Goal: Task Accomplishment & Management: Manage account settings

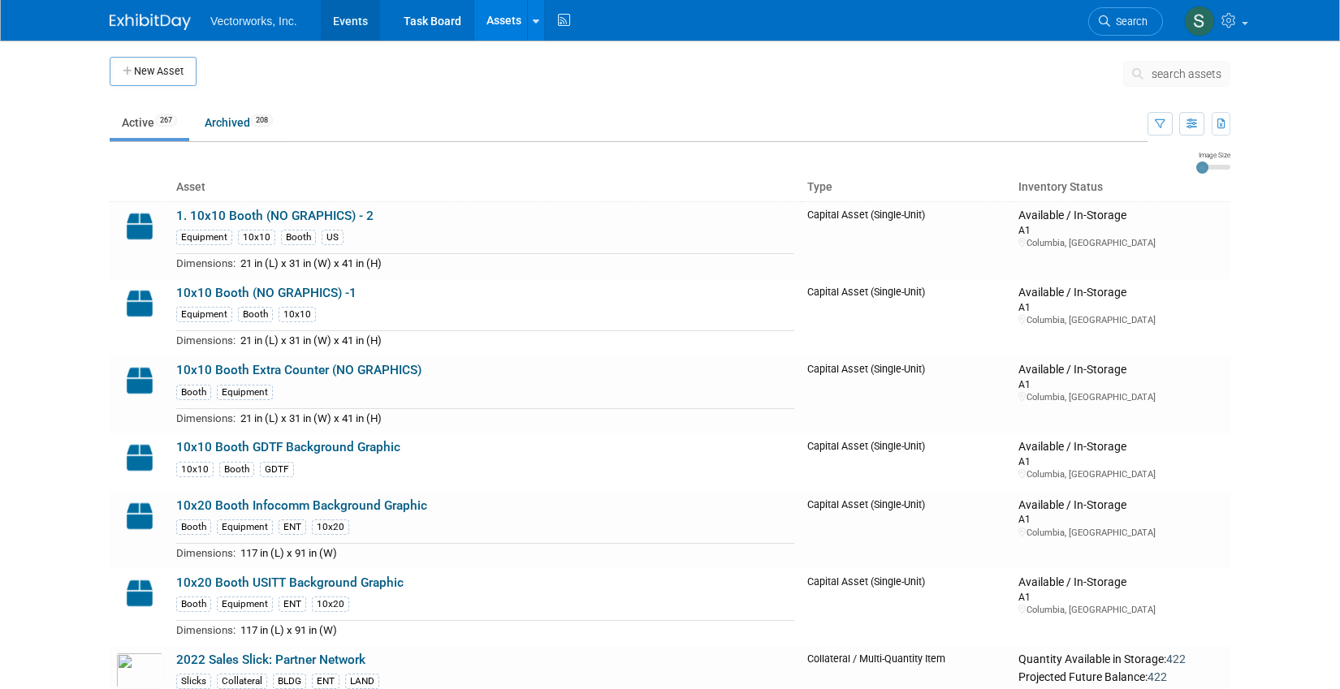
click at [348, 17] on link "Events" at bounding box center [350, 20] width 59 height 41
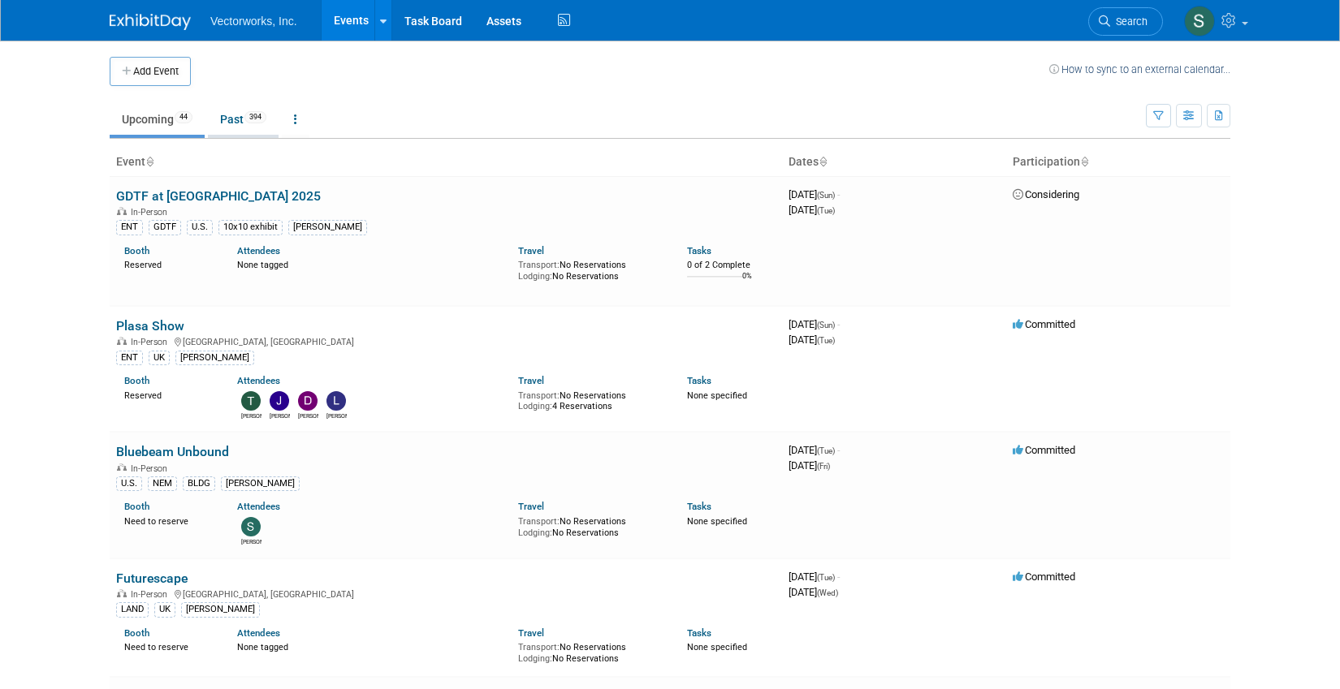
click at [247, 115] on link "Past 394" at bounding box center [243, 119] width 71 height 31
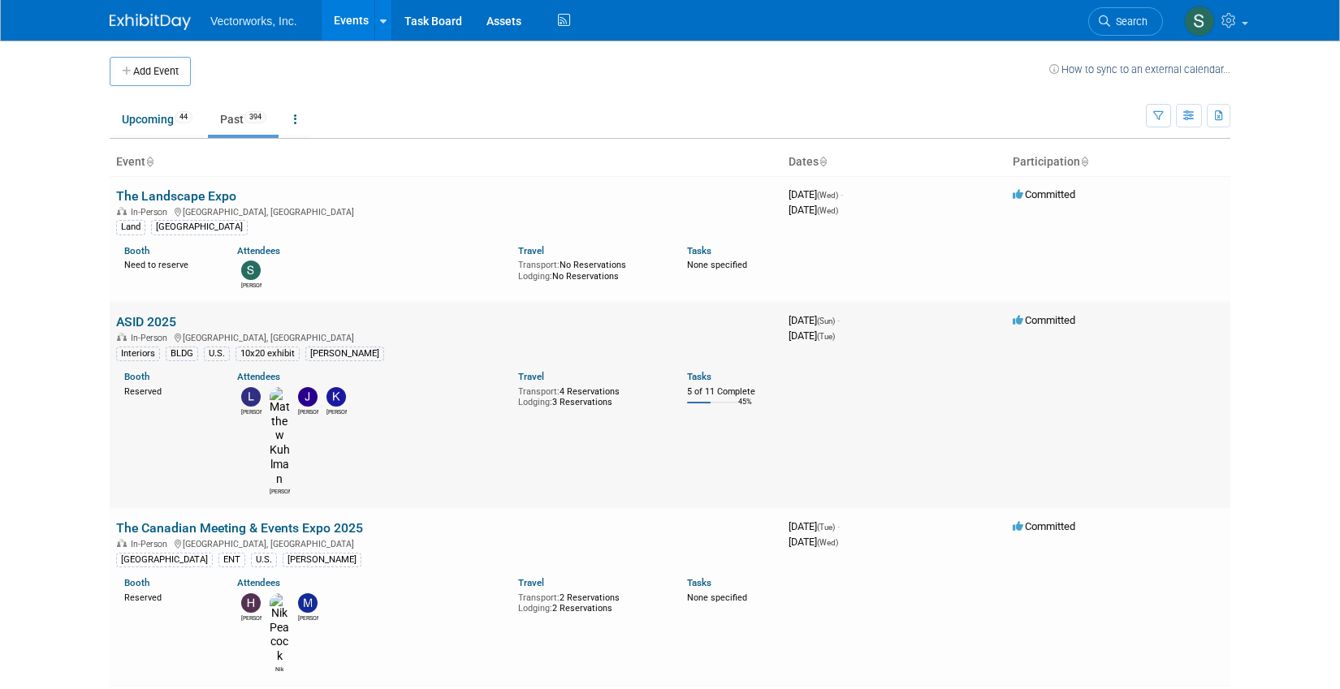
click at [150, 321] on link "ASID 2025" at bounding box center [146, 321] width 60 height 15
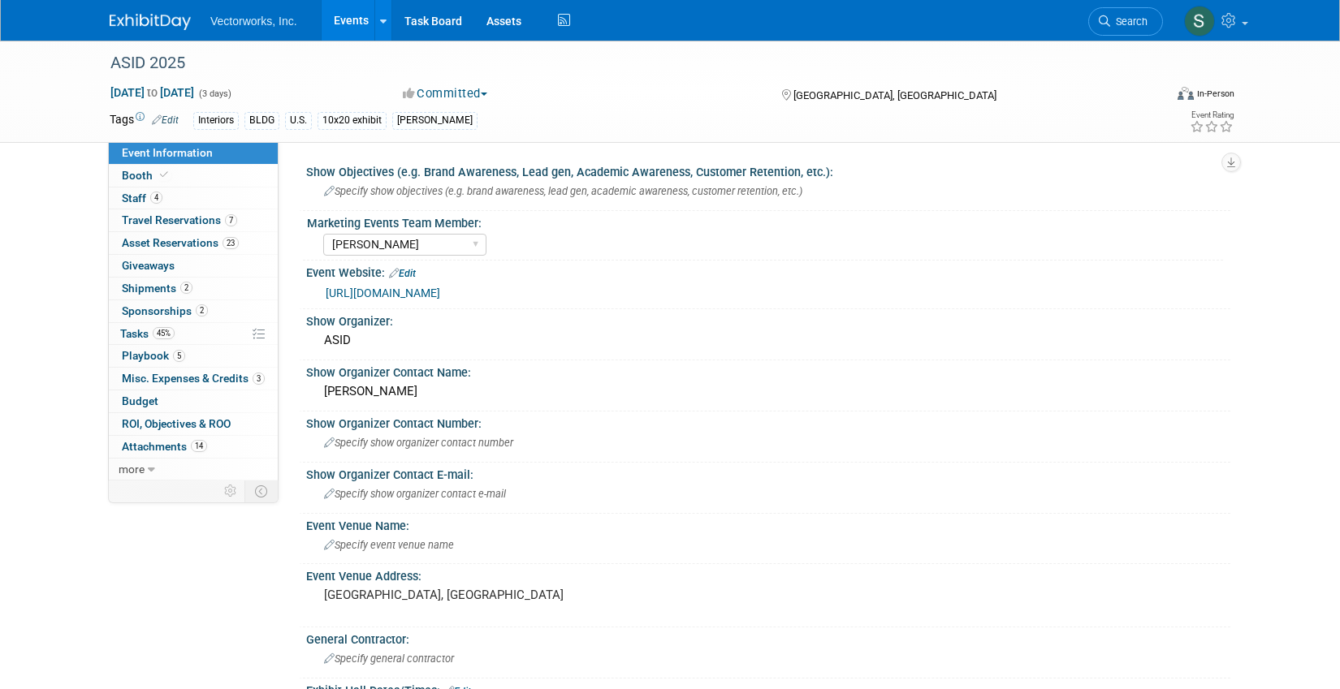
select select "[PERSON_NAME]"
click at [197, 221] on span "Travel Reservations 7" at bounding box center [179, 220] width 115 height 13
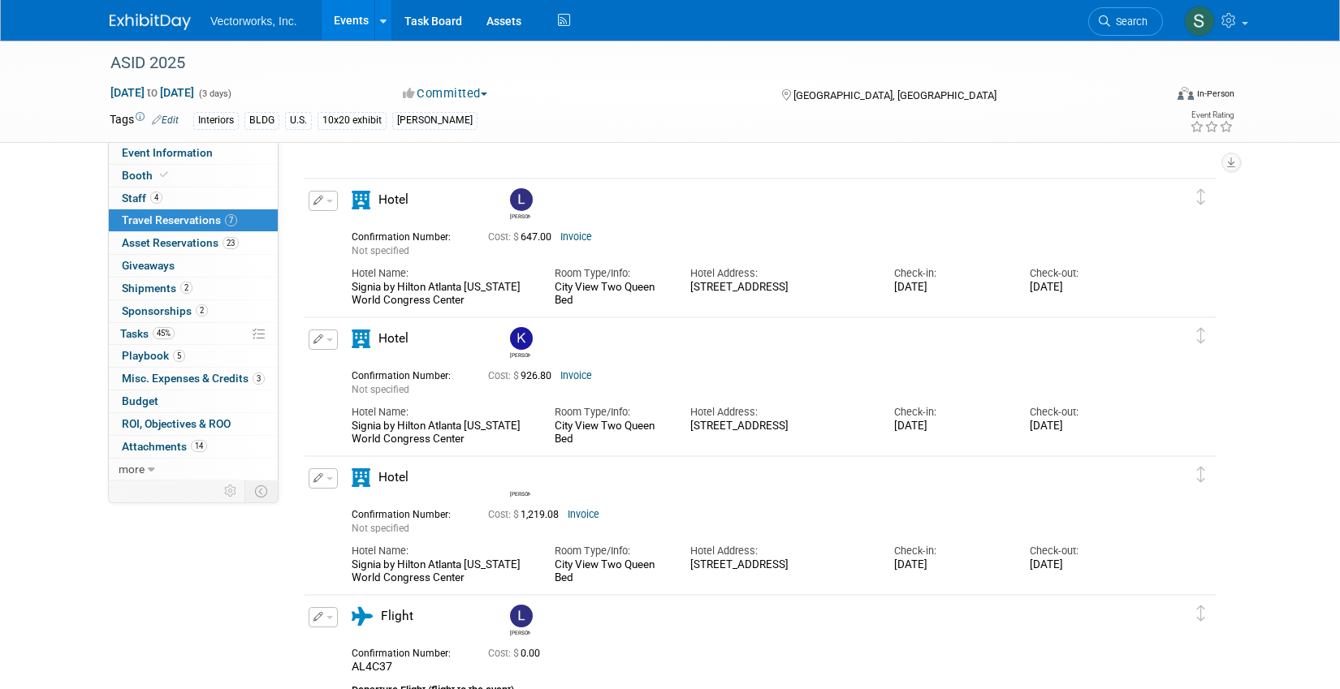
scroll to position [1225, 0]
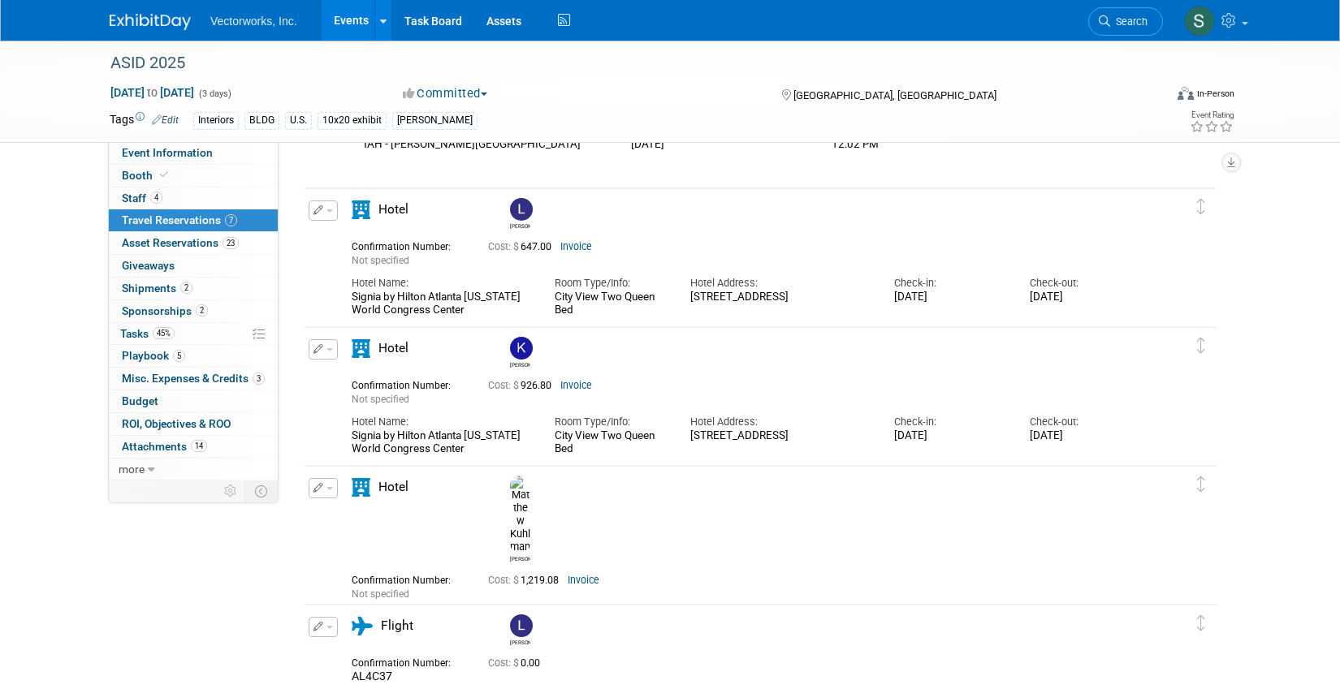
click at [327, 213] on button "button" at bounding box center [323, 211] width 29 height 20
click at [342, 284] on button "Duplicate" at bounding box center [377, 293] width 137 height 24
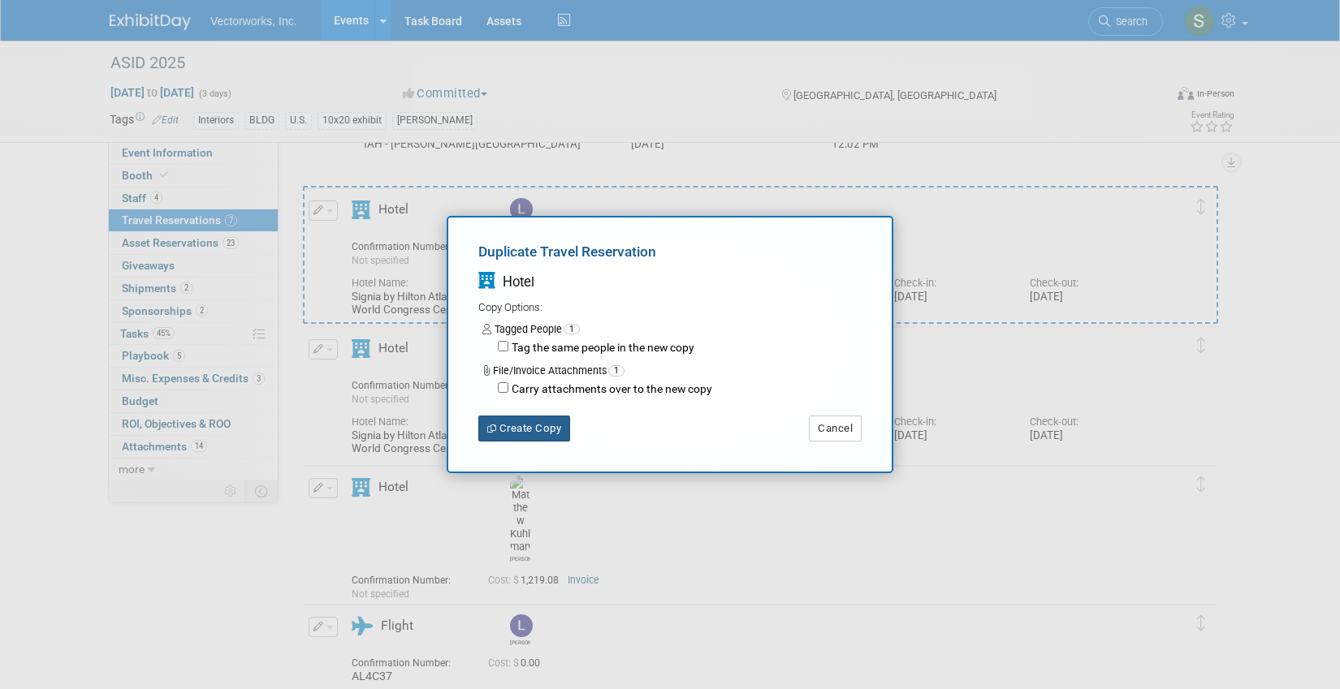
click at [521, 431] on button "Create Copy" at bounding box center [524, 429] width 92 height 26
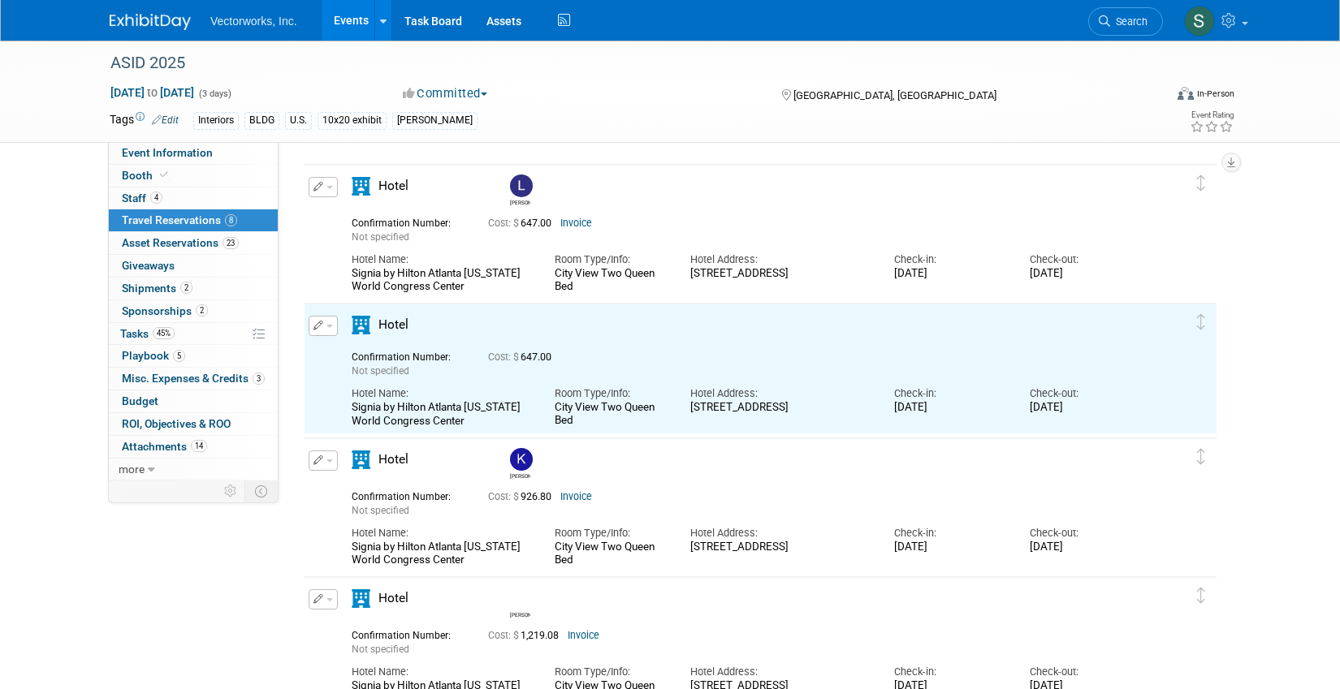
scroll to position [1258, 0]
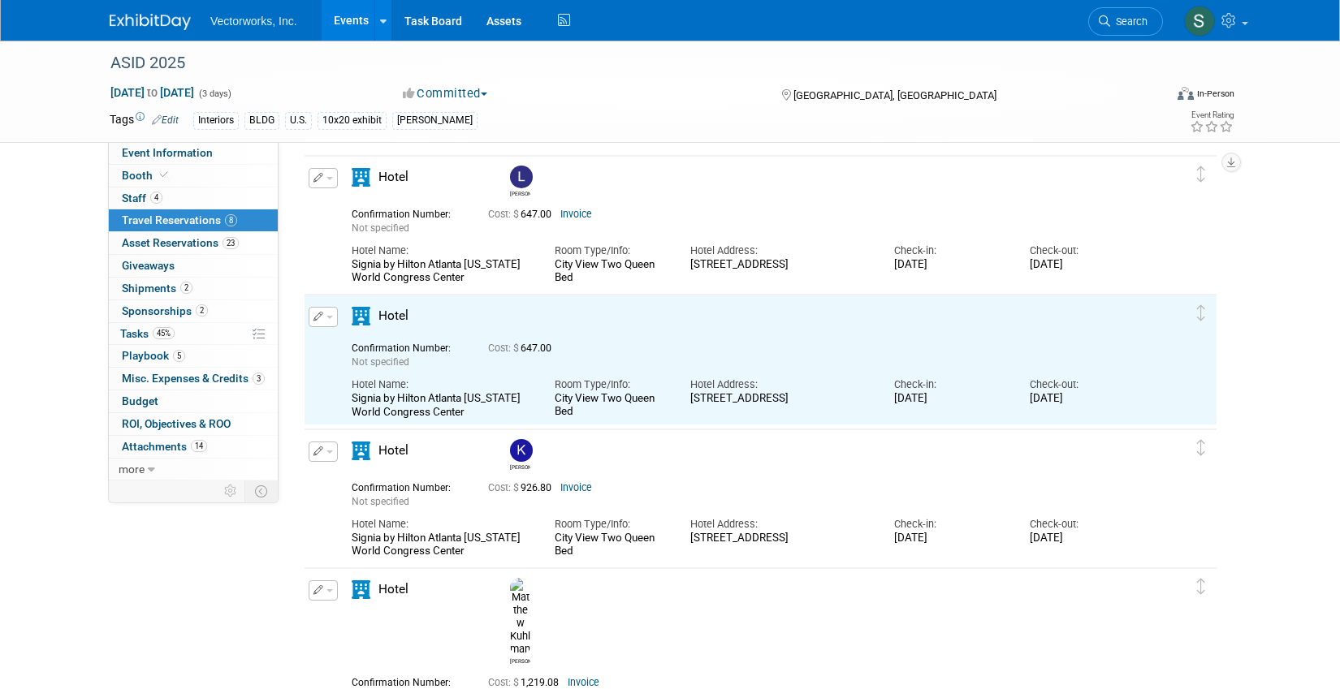
click at [326, 317] on span "button" at bounding box center [329, 317] width 6 height 3
click at [350, 348] on button "Edit Reservation" at bounding box center [377, 346] width 137 height 24
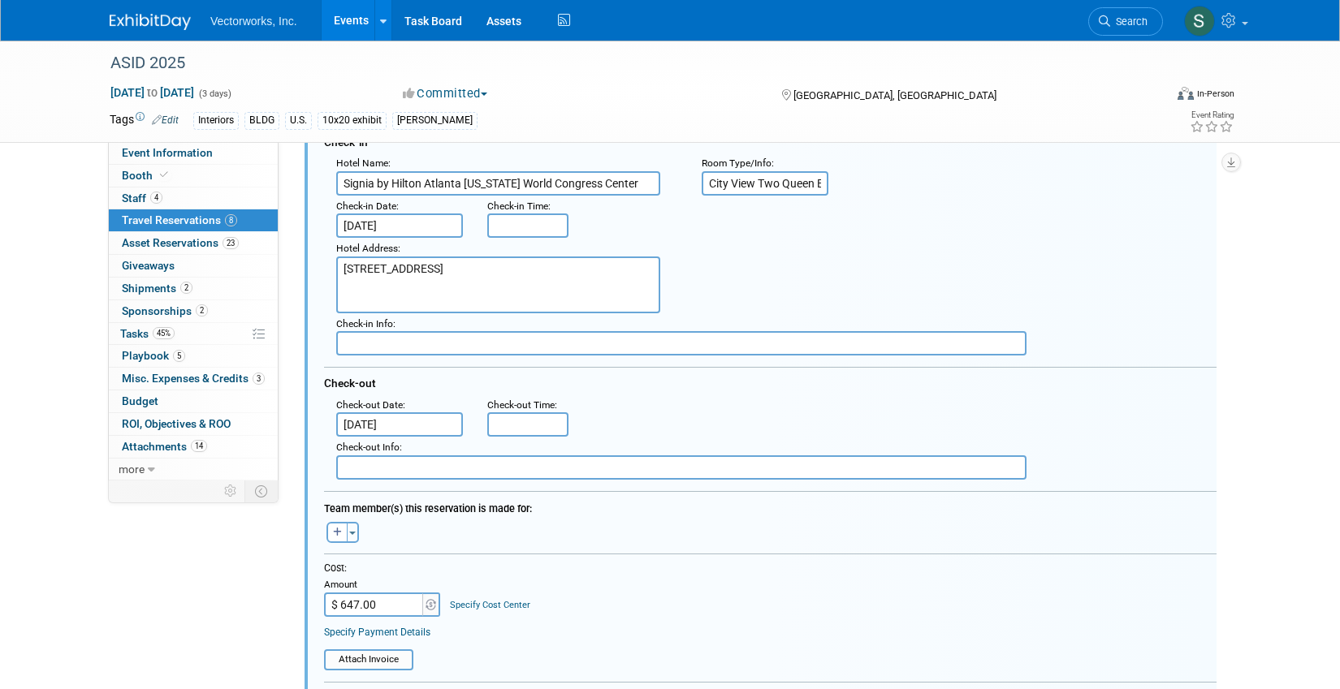
scroll to position [1557, 0]
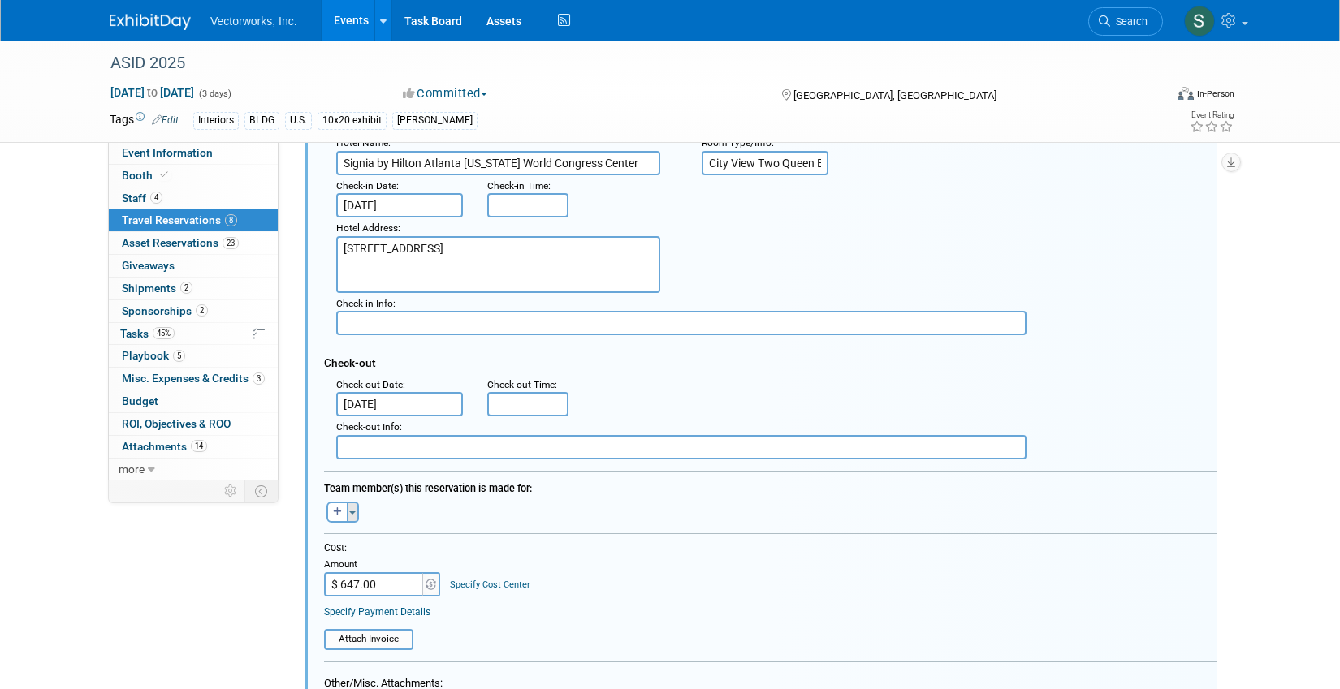
click at [351, 517] on button "Toggle Dropdown" at bounding box center [353, 512] width 12 height 21
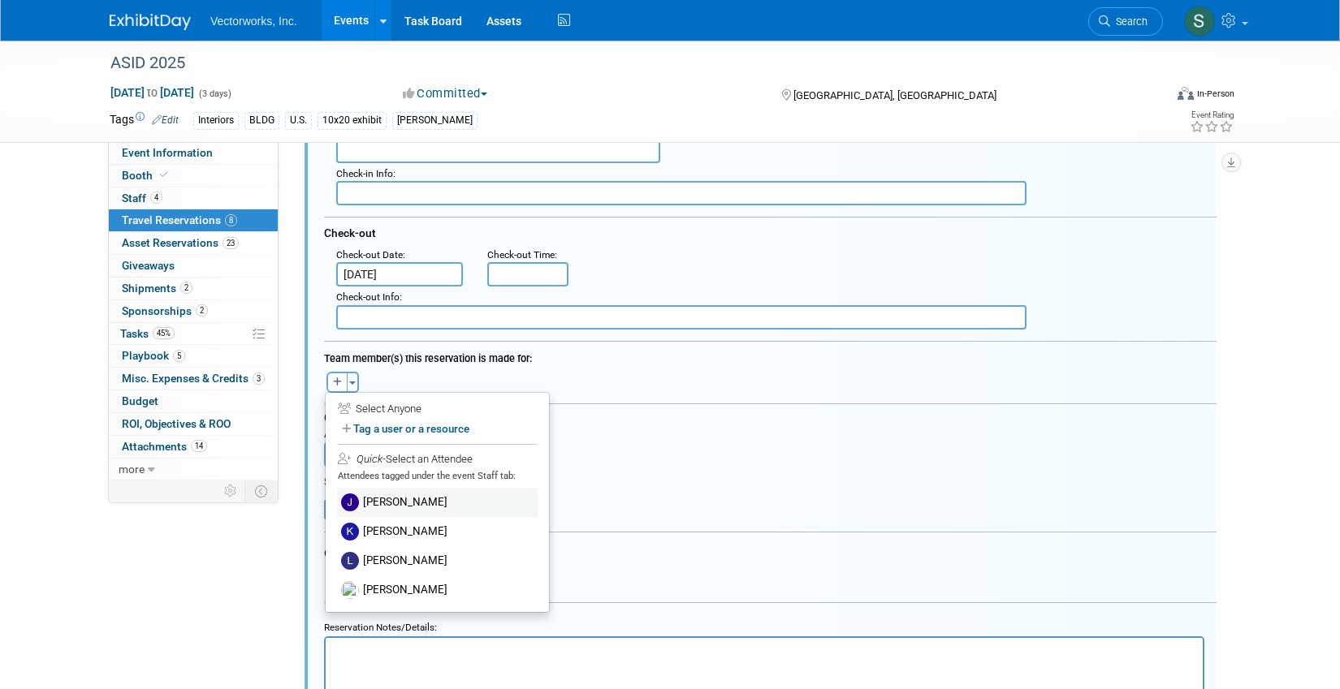
scroll to position [1689, 0]
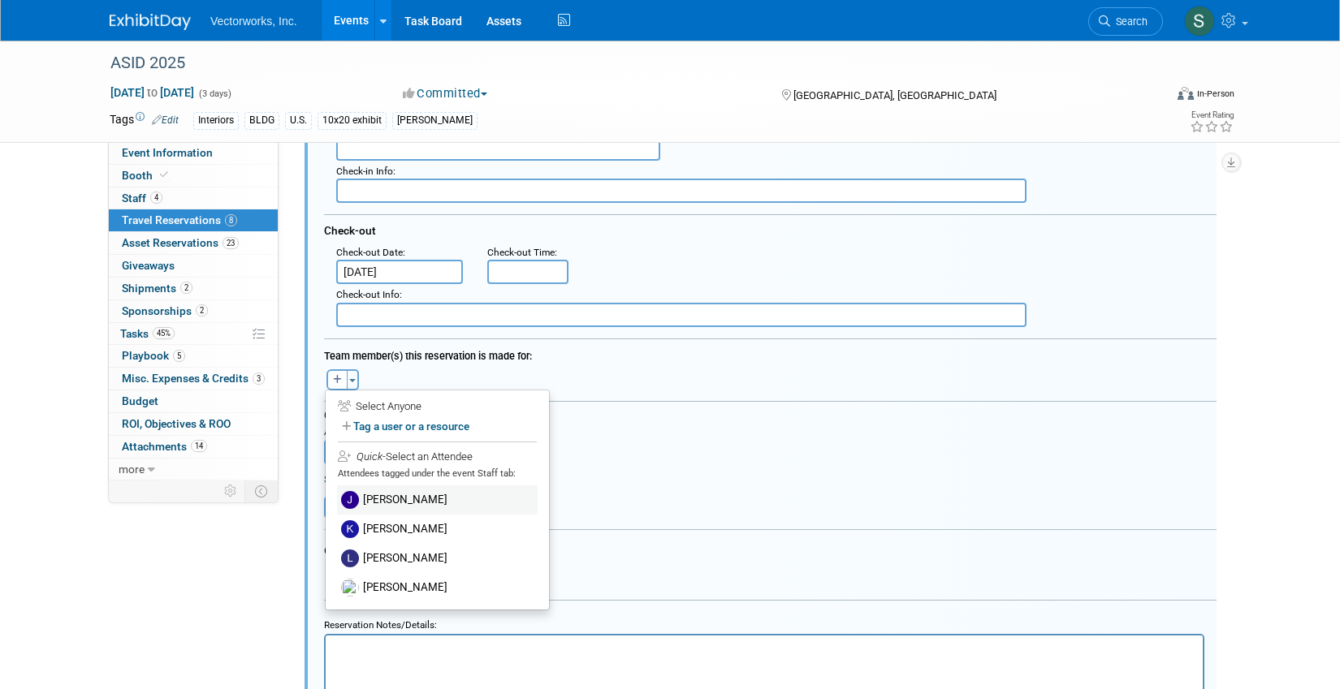
click at [376, 502] on label "John D'Addario" at bounding box center [437, 500] width 201 height 29
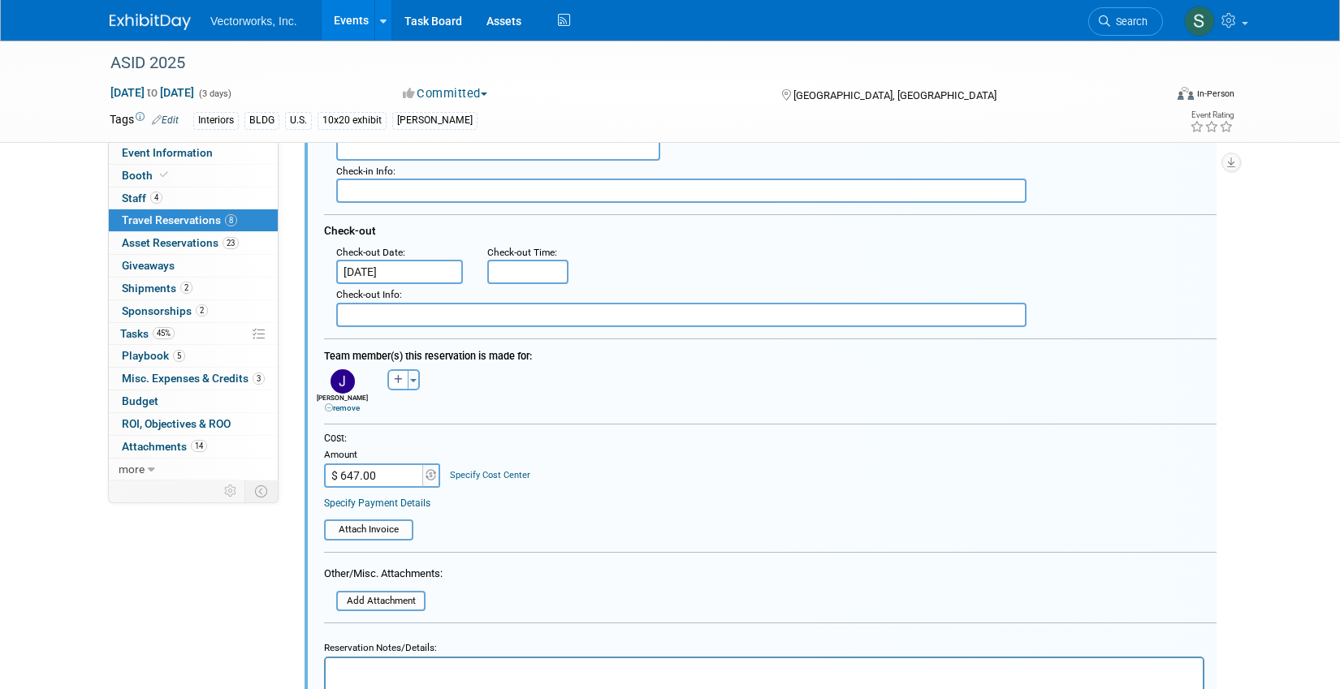
click at [383, 472] on input "$ 647.00" at bounding box center [374, 476] width 101 height 24
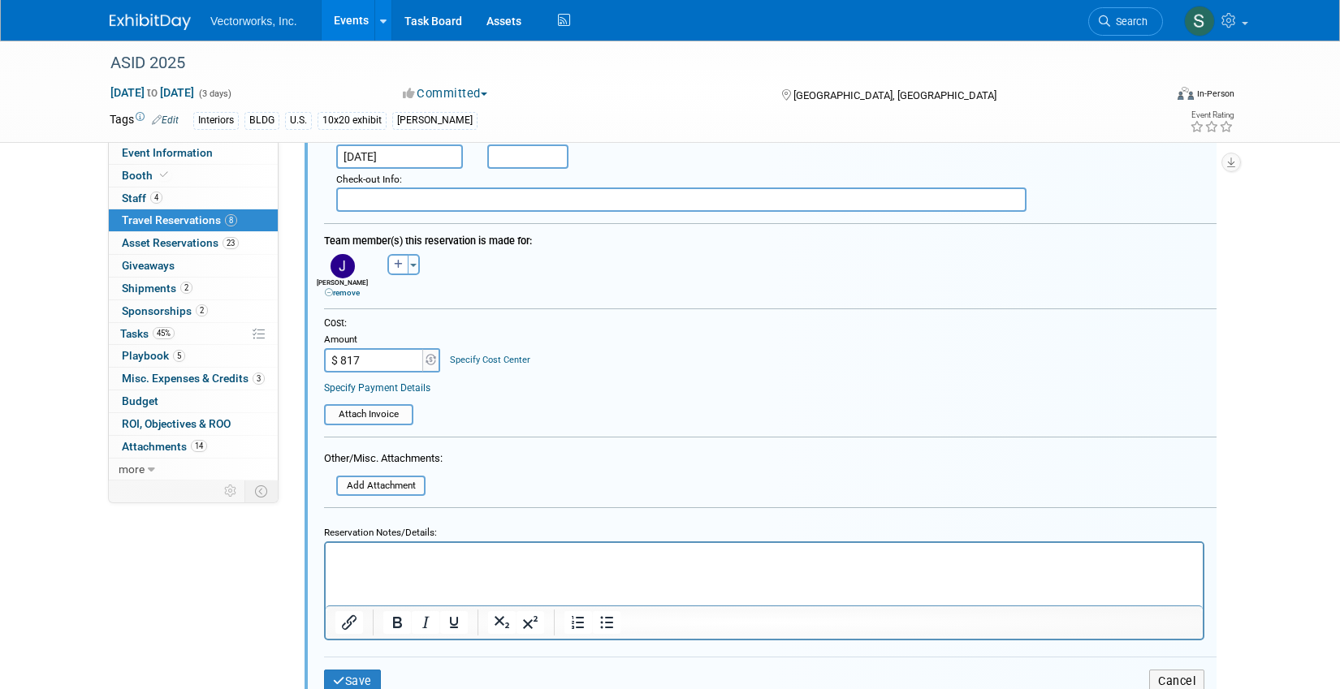
scroll to position [1820, 0]
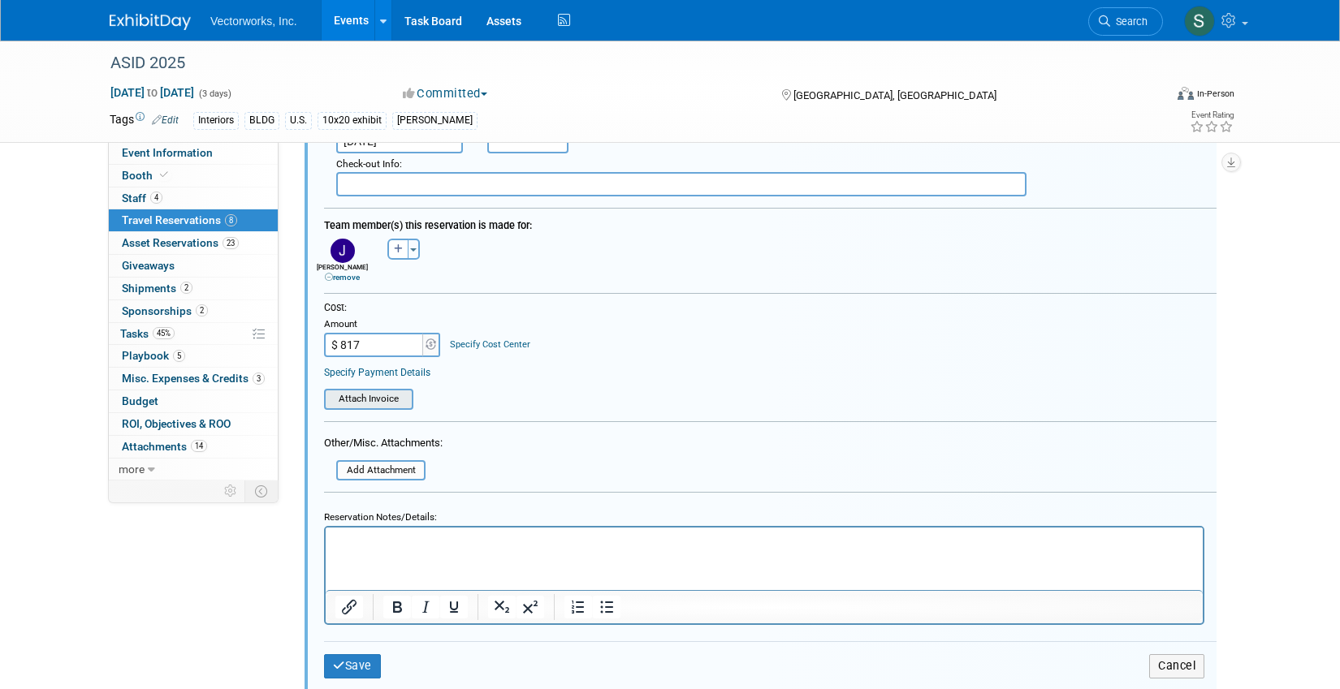
type input "$ 817.00"
click at [388, 399] on input "file" at bounding box center [314, 400] width 193 height 18
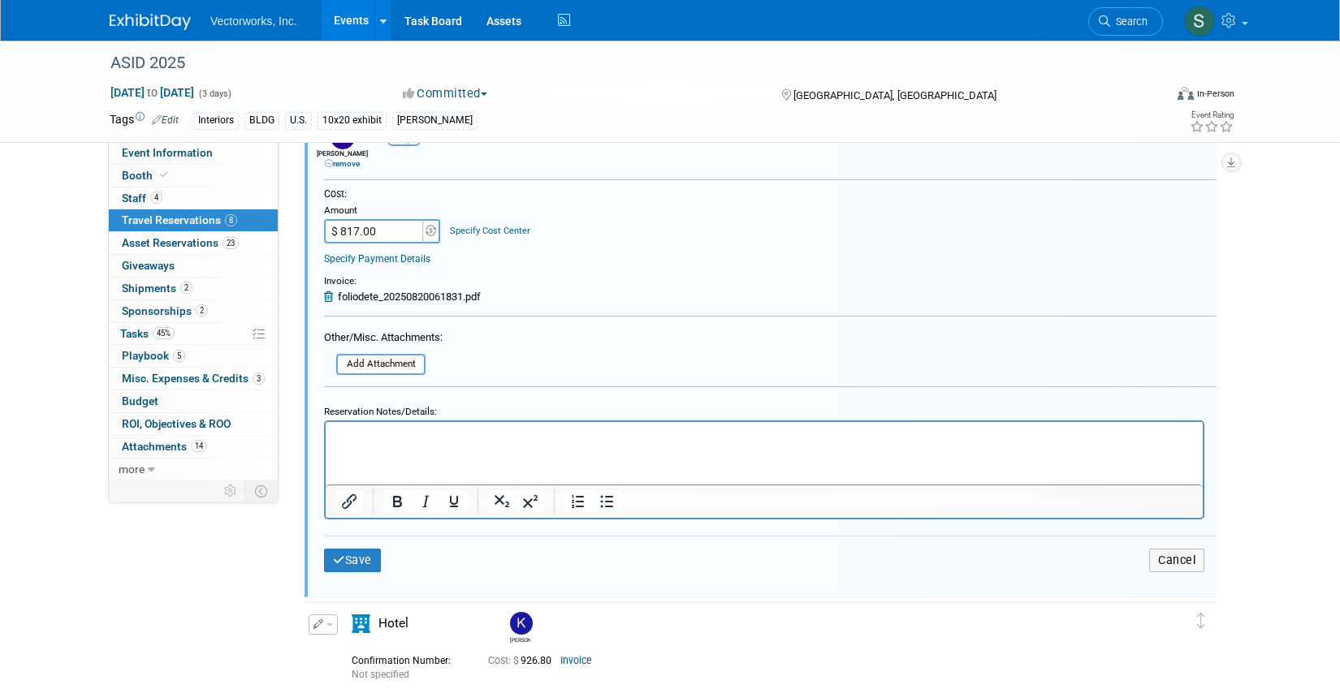
scroll to position [1939, 0]
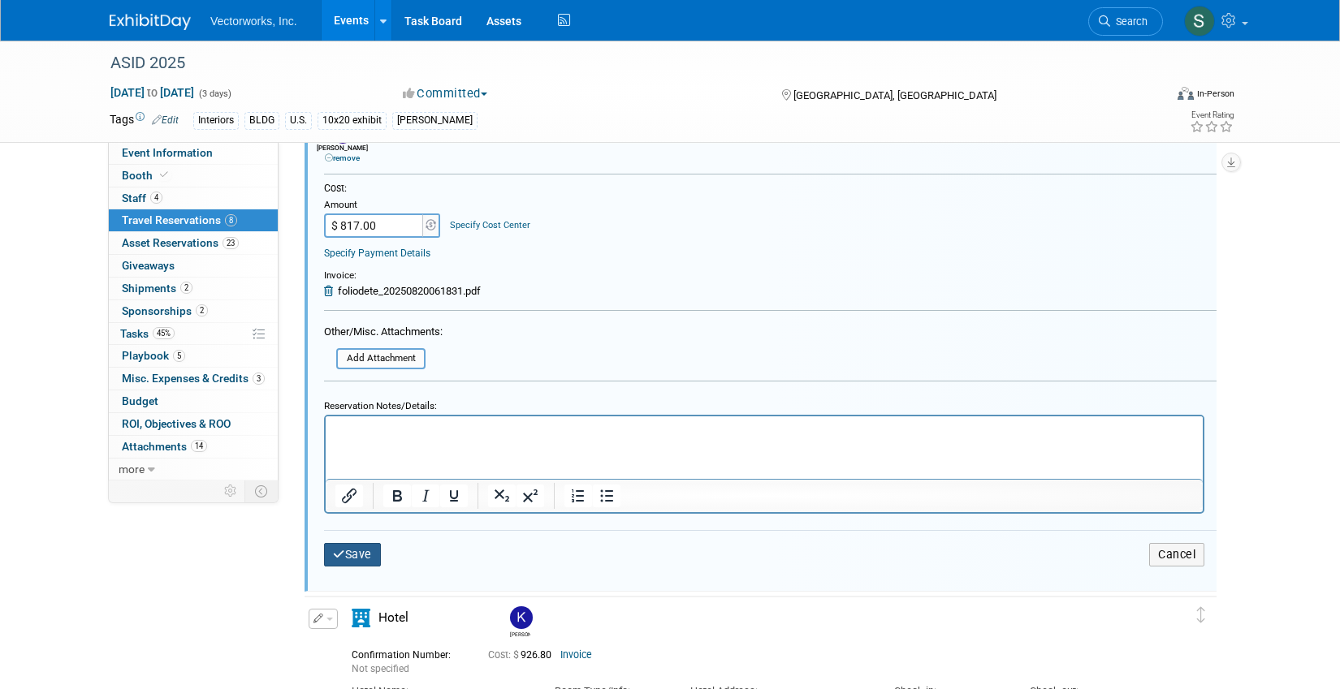
click at [351, 551] on button "Save" at bounding box center [352, 555] width 57 height 24
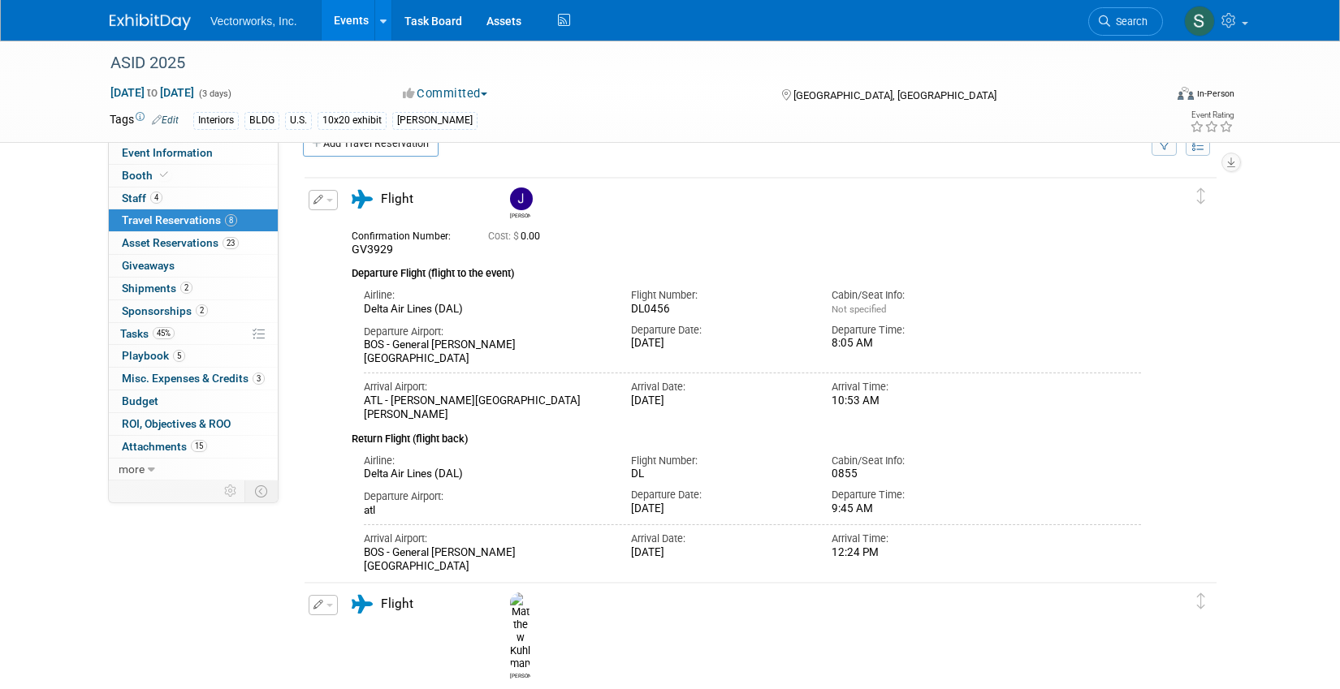
scroll to position [0, 0]
